Goal: Find specific page/section: Find specific page/section

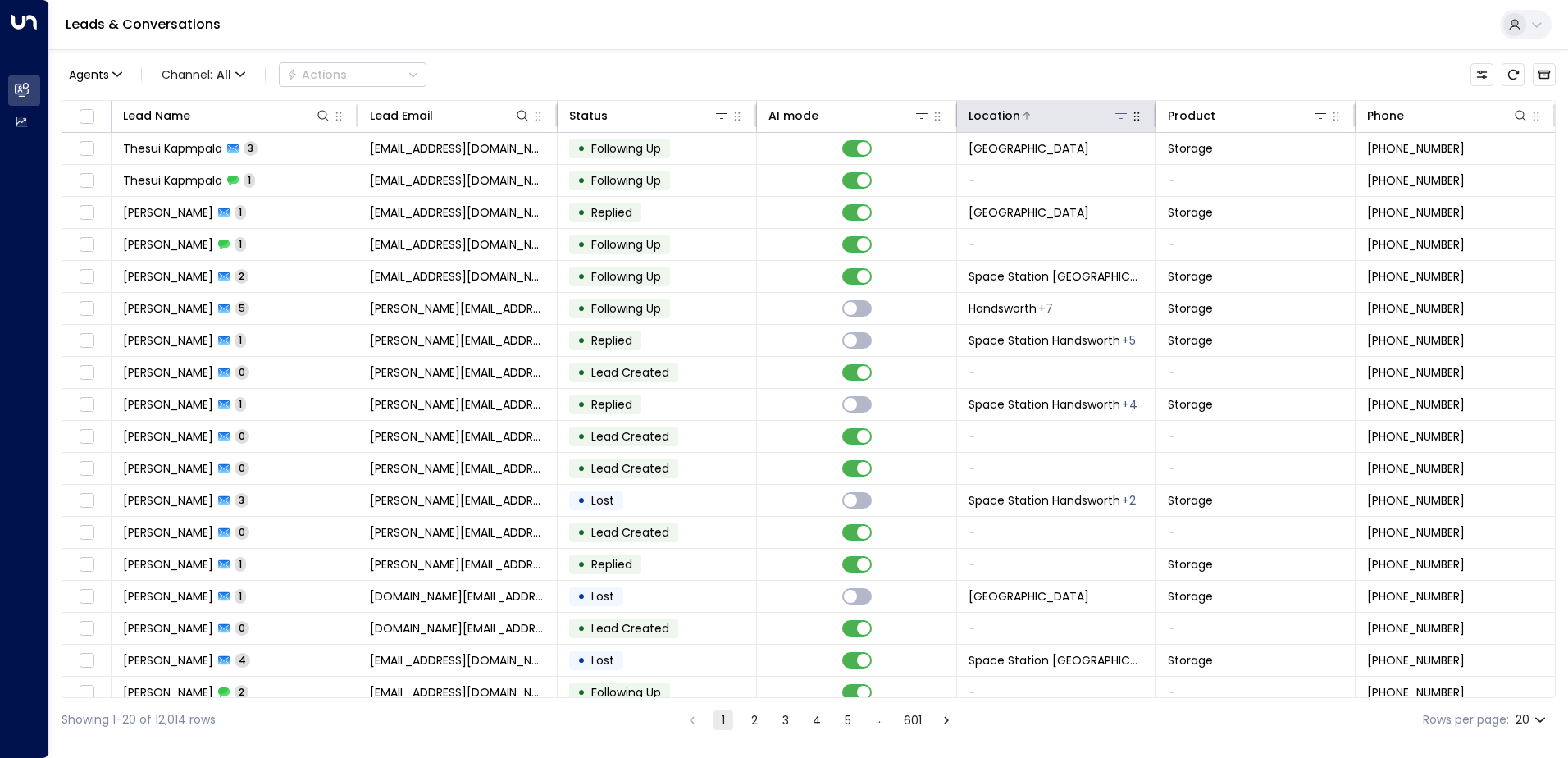
click at [1117, 112] on icon at bounding box center [1121, 115] width 13 height 13
click at [1117, 82] on div "Agents 1 Channel: All Actions" at bounding box center [809, 74] width 1494 height 35
click at [1120, 109] on icon at bounding box center [1121, 115] width 13 height 13
click at [1115, 123] on button at bounding box center [1121, 115] width 16 height 16
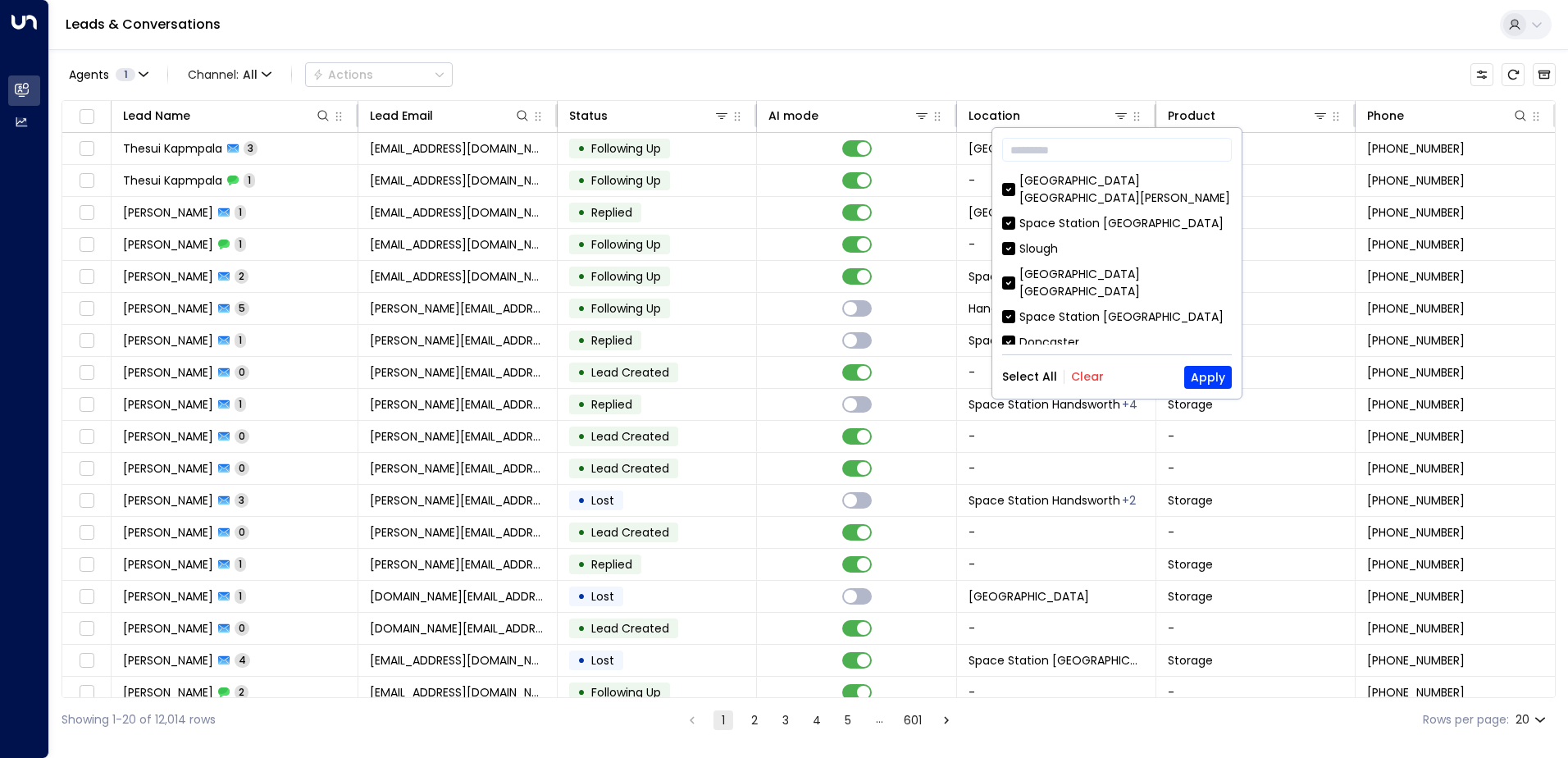
click at [1087, 371] on button "Clear" at bounding box center [1087, 376] width 33 height 13
click at [1130, 215] on div "Space Station [GEOGRAPHIC_DATA]" at bounding box center [1121, 223] width 204 height 17
click at [1215, 380] on button "Apply" at bounding box center [1207, 378] width 47 height 23
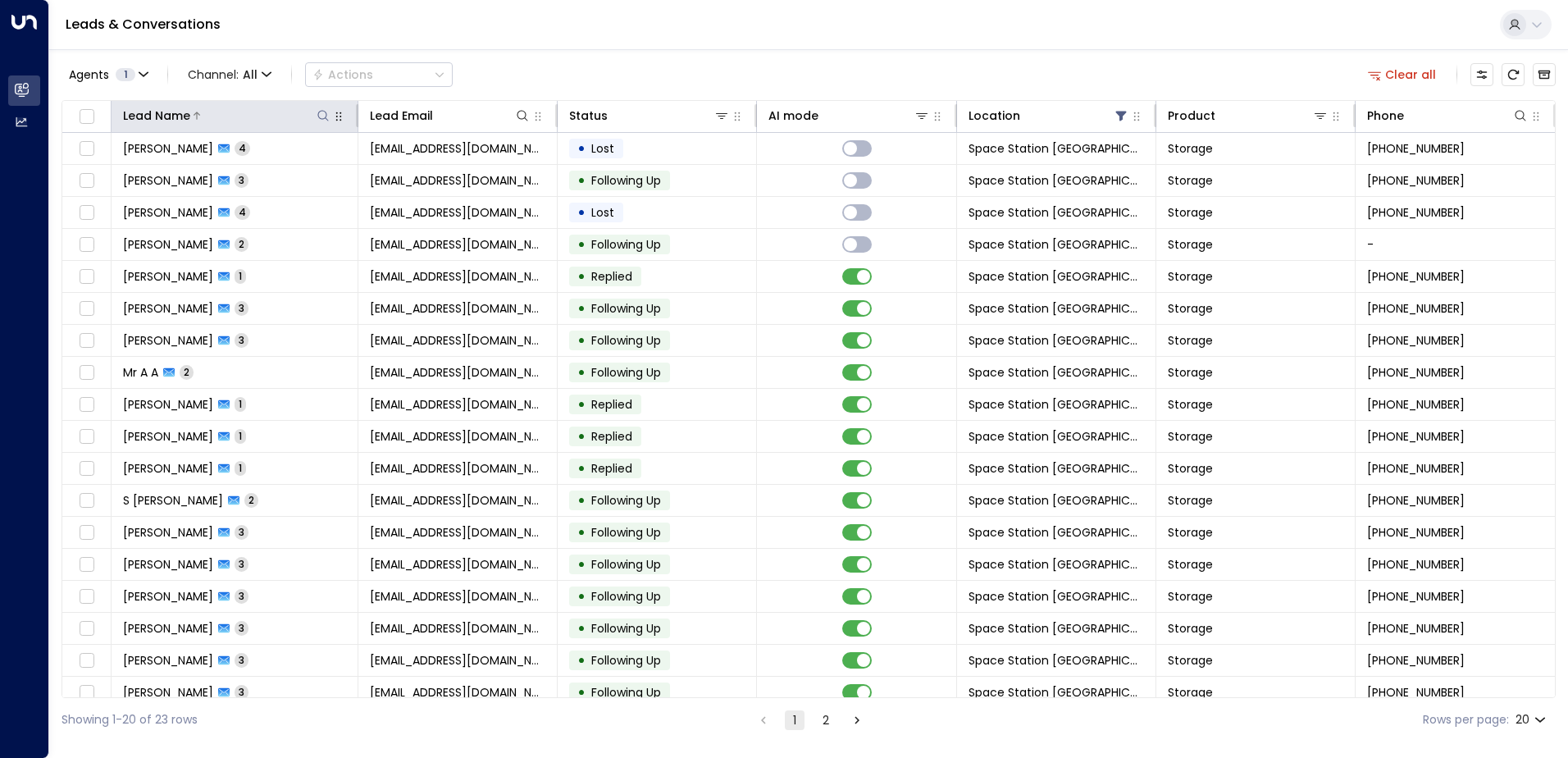
click at [320, 116] on icon at bounding box center [323, 115] width 13 height 13
type input "****"
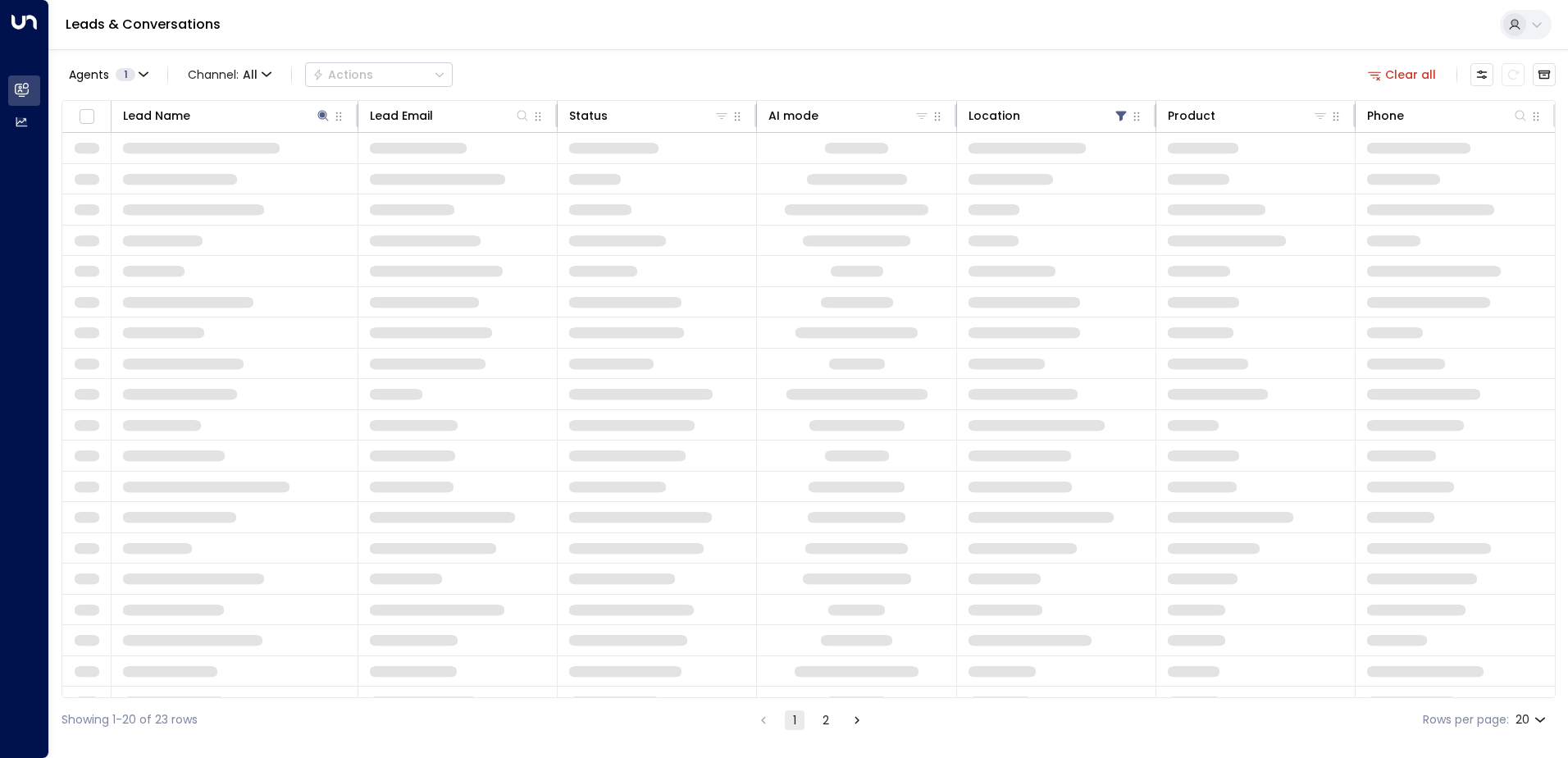
click at [486, 68] on div "Agents 1 Channel: All Actions Clear all" at bounding box center [809, 74] width 1494 height 35
